Goal: Check status: Check status

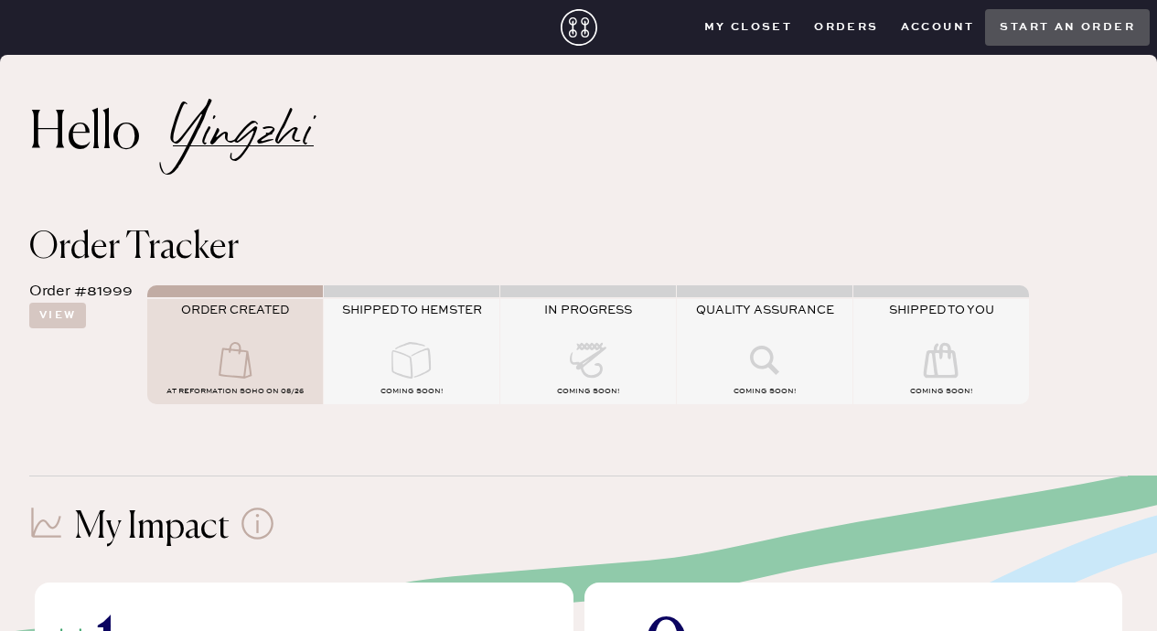
click at [237, 353] on use at bounding box center [235, 360] width 33 height 37
click at [64, 316] on button "View" at bounding box center [57, 316] width 57 height 26
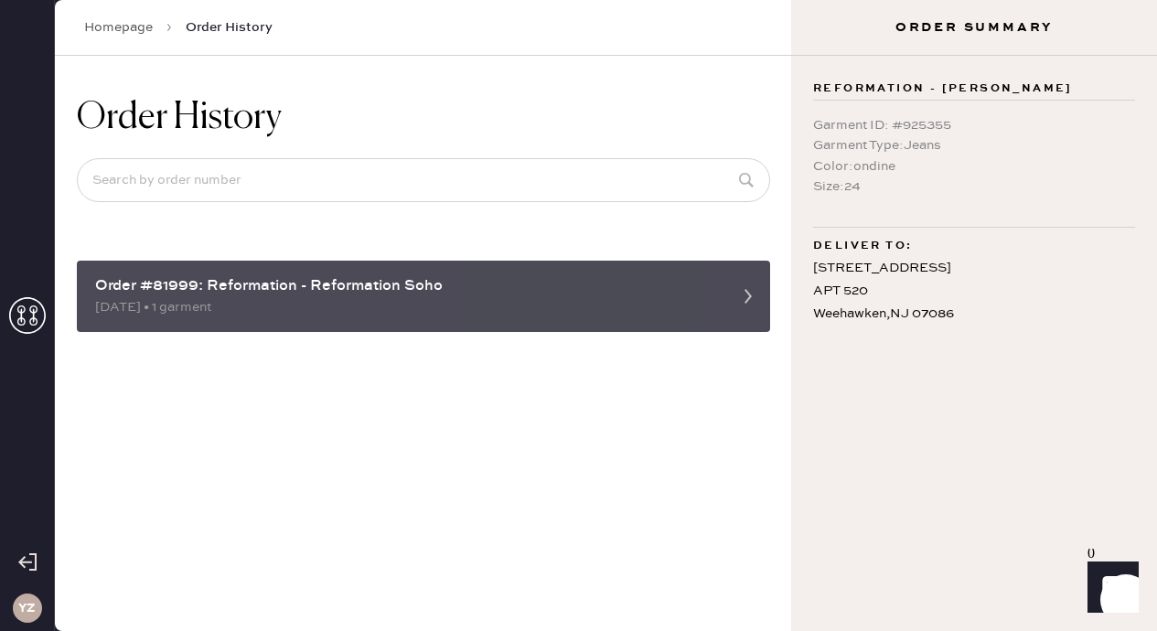
click at [177, 298] on div "[DATE] • 1 garment" at bounding box center [407, 307] width 624 height 20
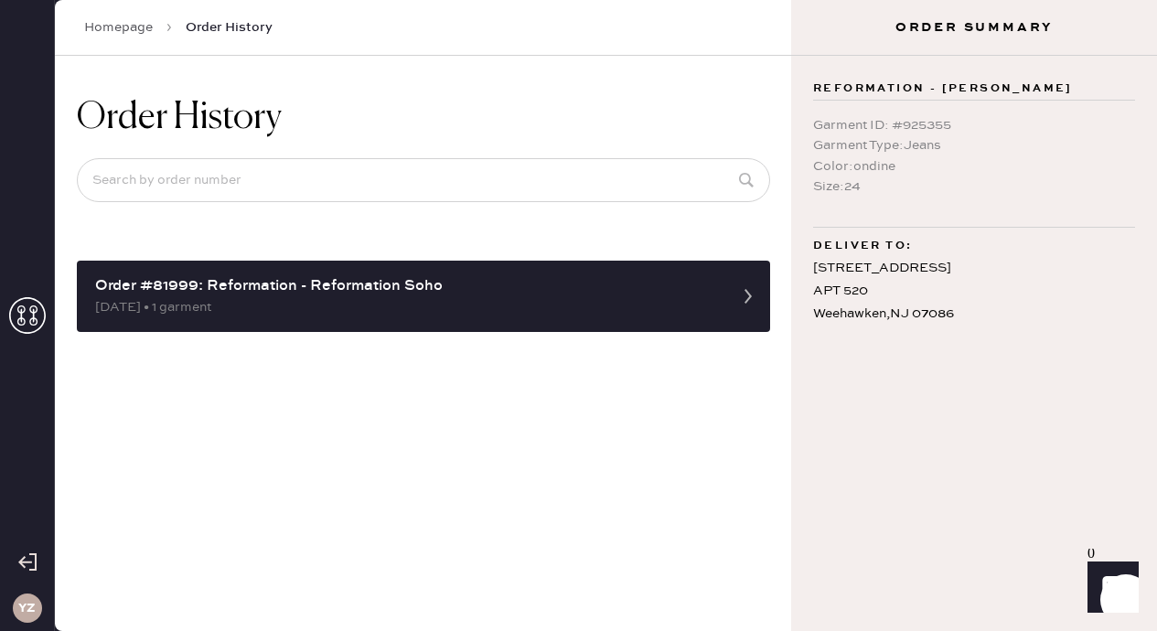
click at [24, 326] on icon at bounding box center [27, 315] width 37 height 37
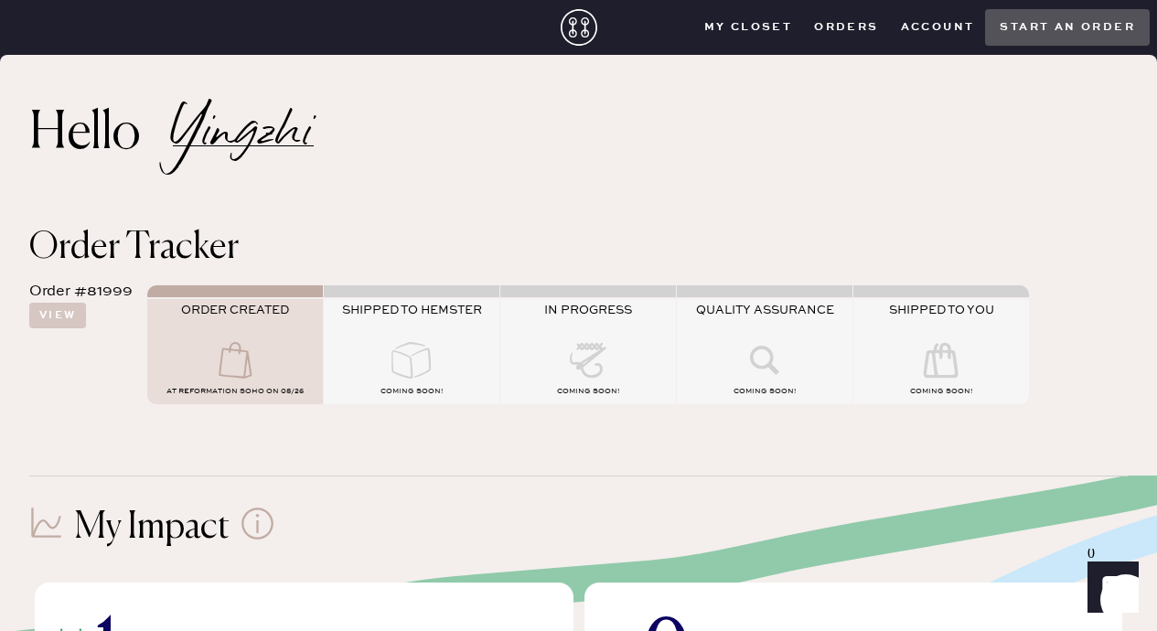
click at [227, 356] on icon at bounding box center [235, 360] width 73 height 37
click at [60, 311] on button "View" at bounding box center [57, 316] width 57 height 26
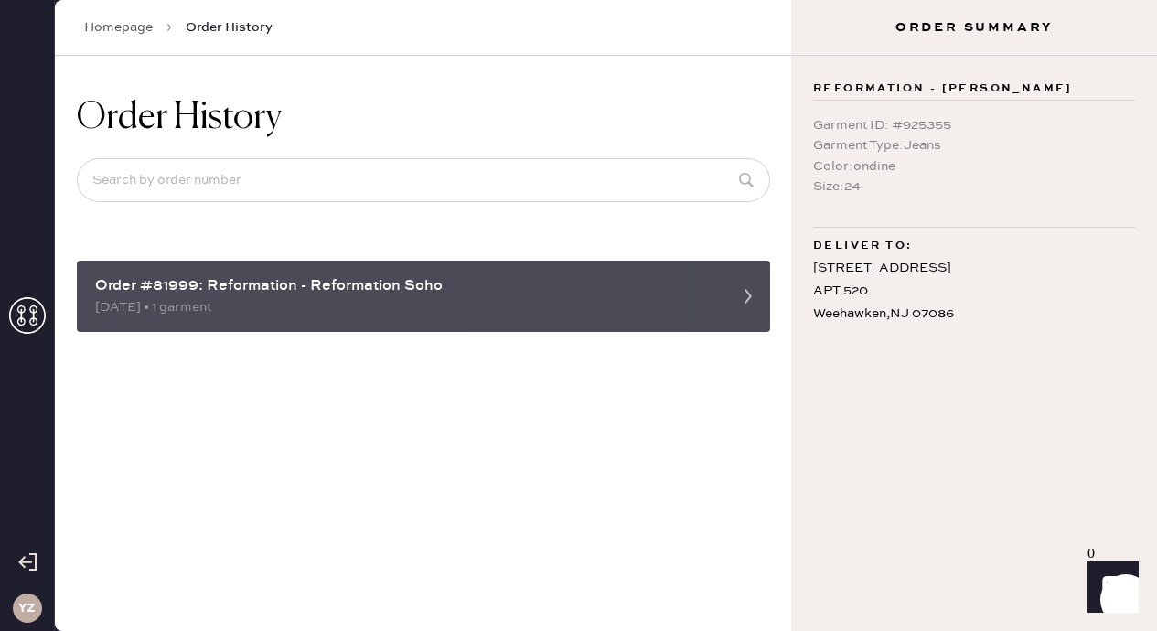
click at [268, 317] on div "[DATE] • 1 garment" at bounding box center [407, 307] width 624 height 20
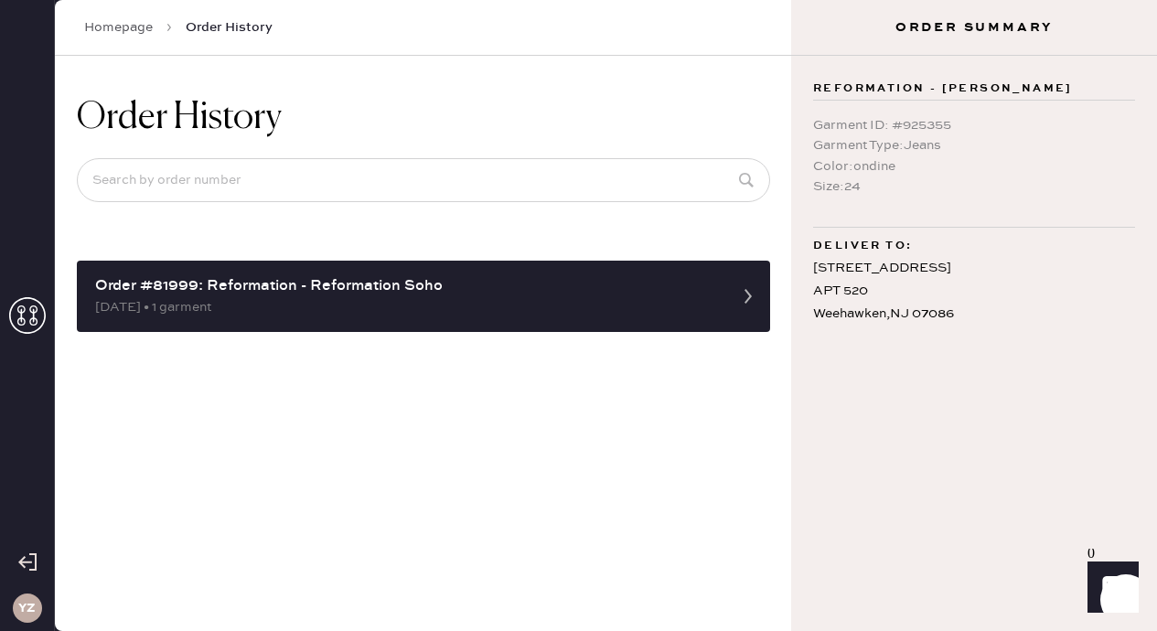
click at [917, 127] on div "Garment ID : # 925355" at bounding box center [974, 125] width 322 height 20
copy div "925355"
click at [854, 197] on div "Size : 24" at bounding box center [974, 187] width 322 height 20
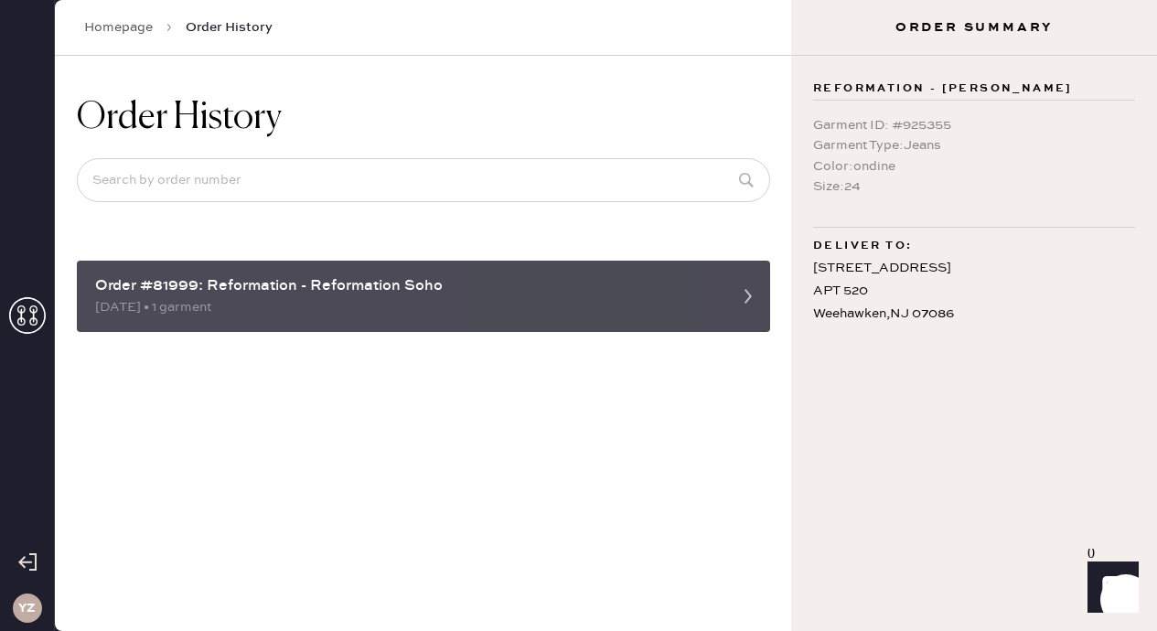
click at [693, 297] on div "[DATE] • 1 garment" at bounding box center [407, 307] width 624 height 20
click at [247, 313] on div "[DATE] • 1 garment" at bounding box center [407, 307] width 624 height 20
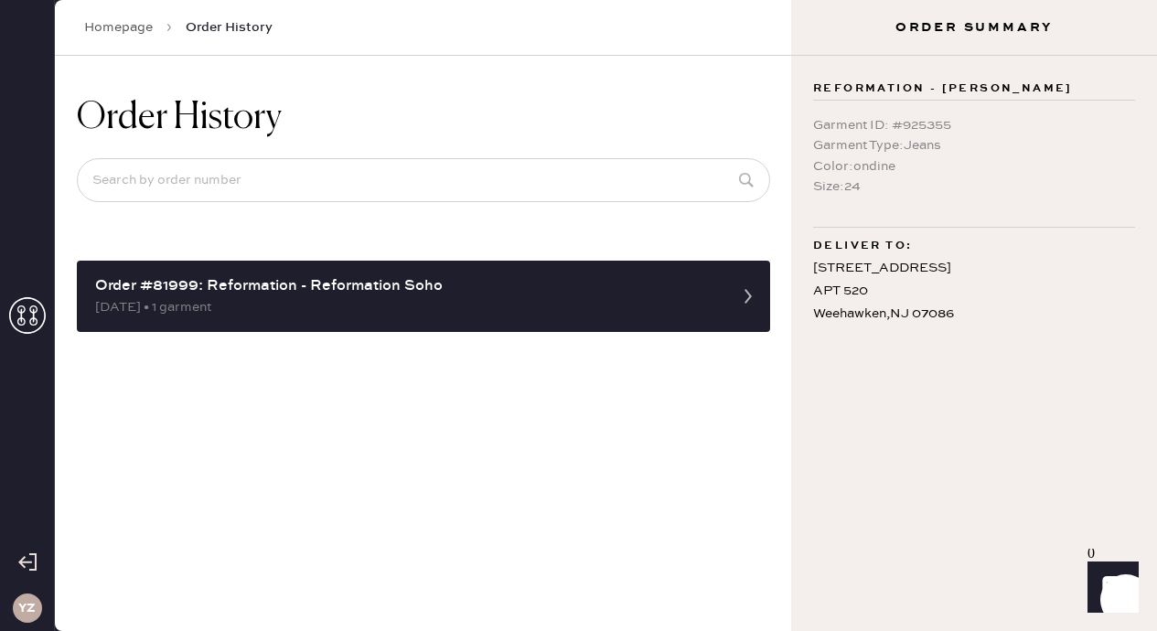
click at [27, 313] on icon at bounding box center [27, 315] width 37 height 37
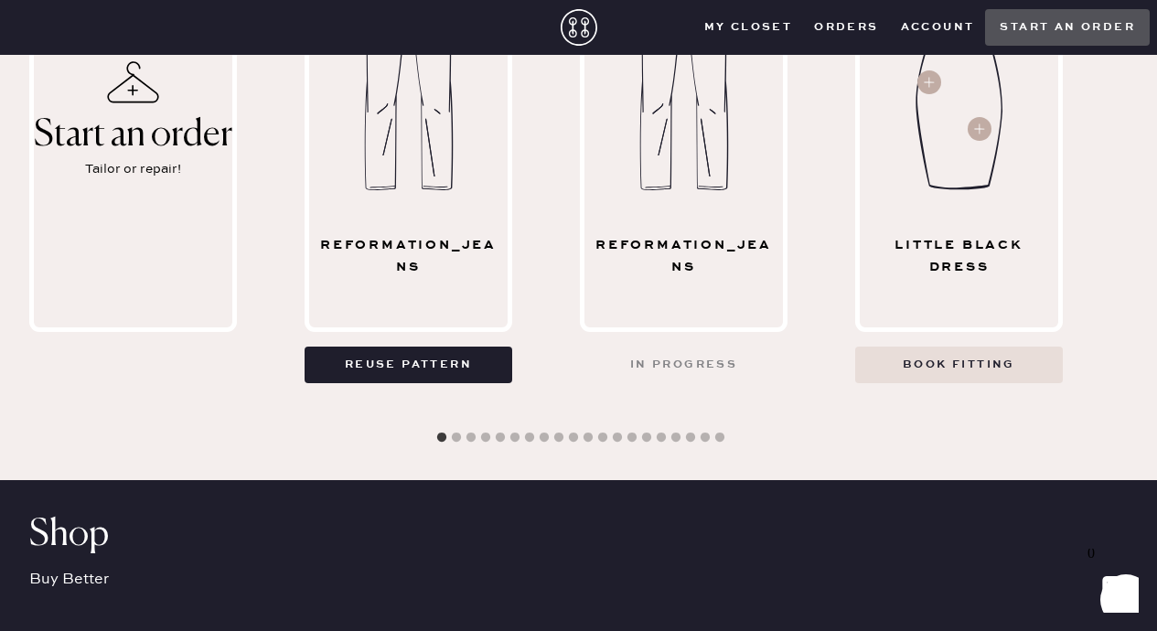
scroll to position [891, 0]
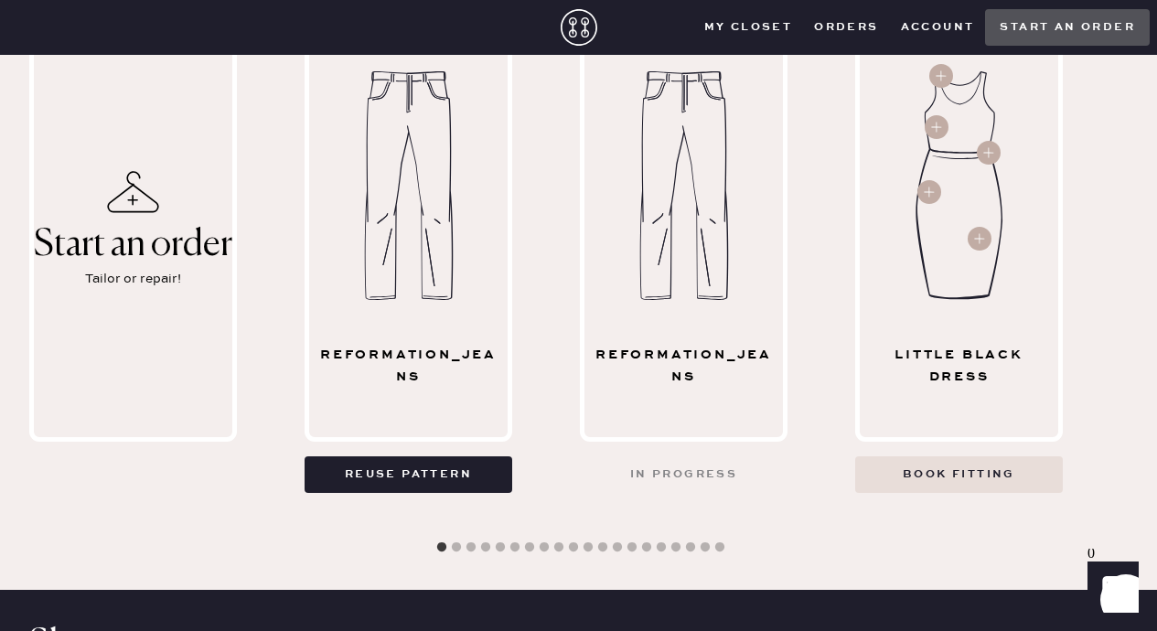
click at [721, 296] on img at bounding box center [684, 185] width 121 height 229
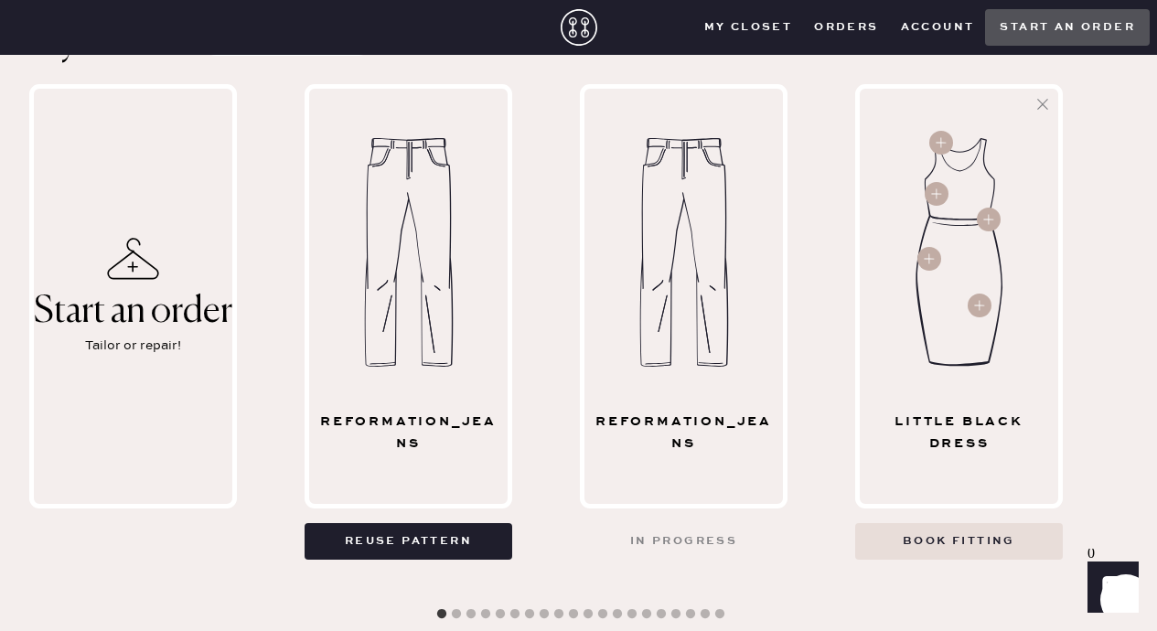
scroll to position [0, 0]
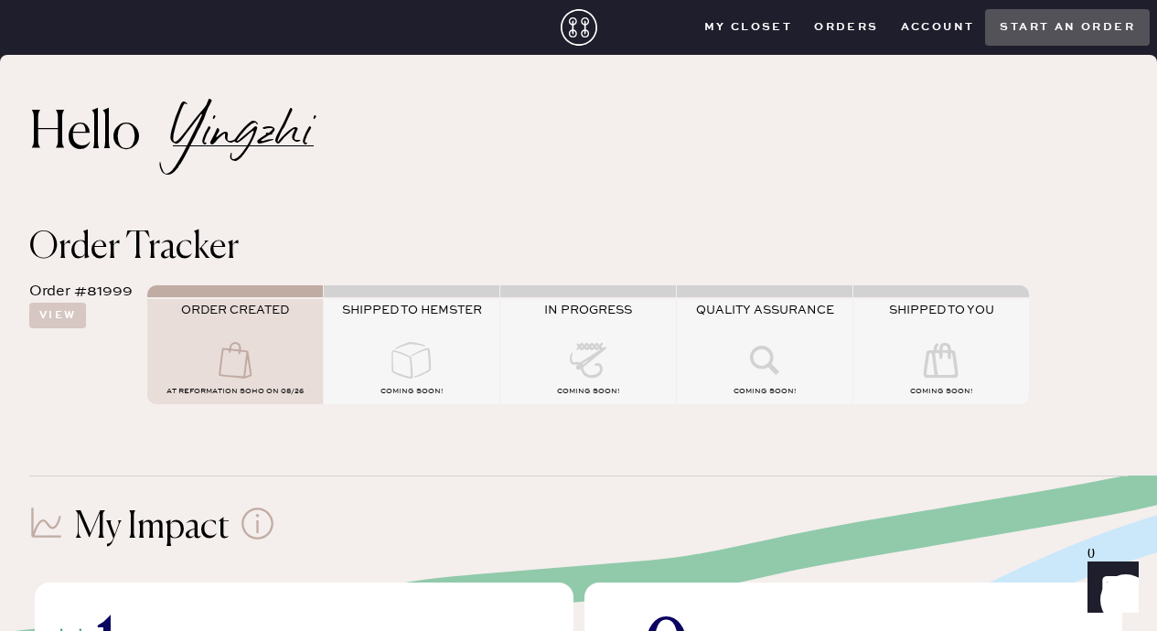
click at [854, 30] on button "Orders" at bounding box center [846, 27] width 86 height 27
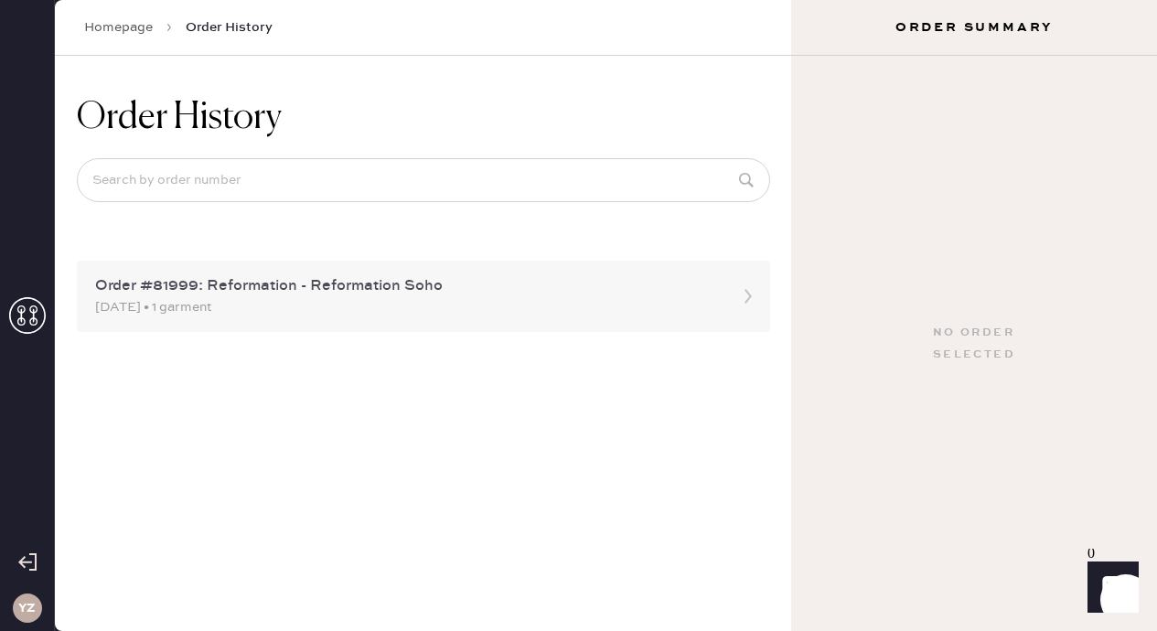
click at [499, 297] on div "[DATE] • 1 garment" at bounding box center [407, 307] width 624 height 20
